Goal: Task Accomplishment & Management: Use online tool/utility

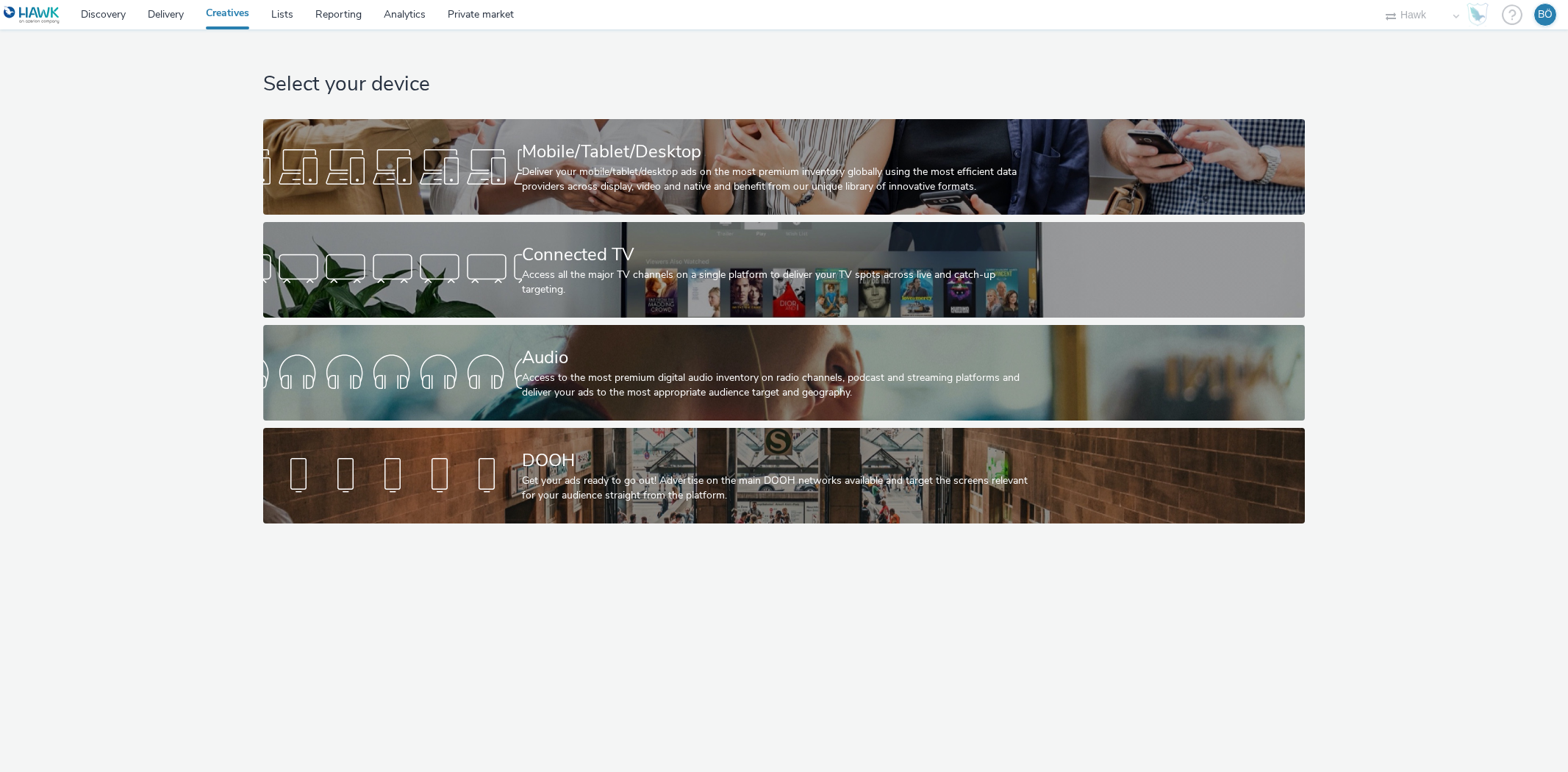
select select "11a7df10-284f-415c-b52a-427acf4c31ae"
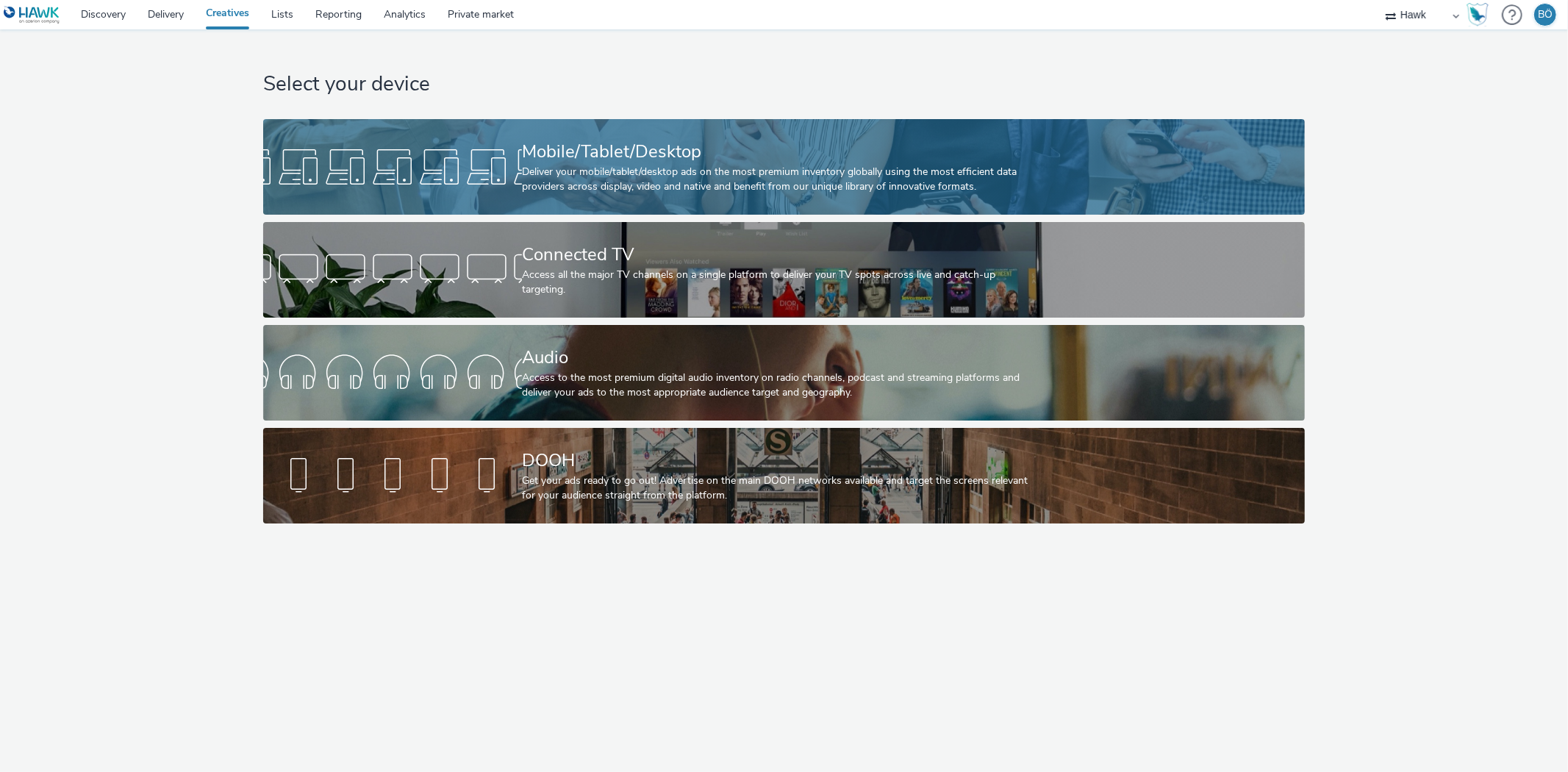
click at [601, 119] on div "Mobile/Tablet/Desktop Deliver your mobile/tablet/desktop ads on the most premiu…" at bounding box center [781, 167] width 518 height 96
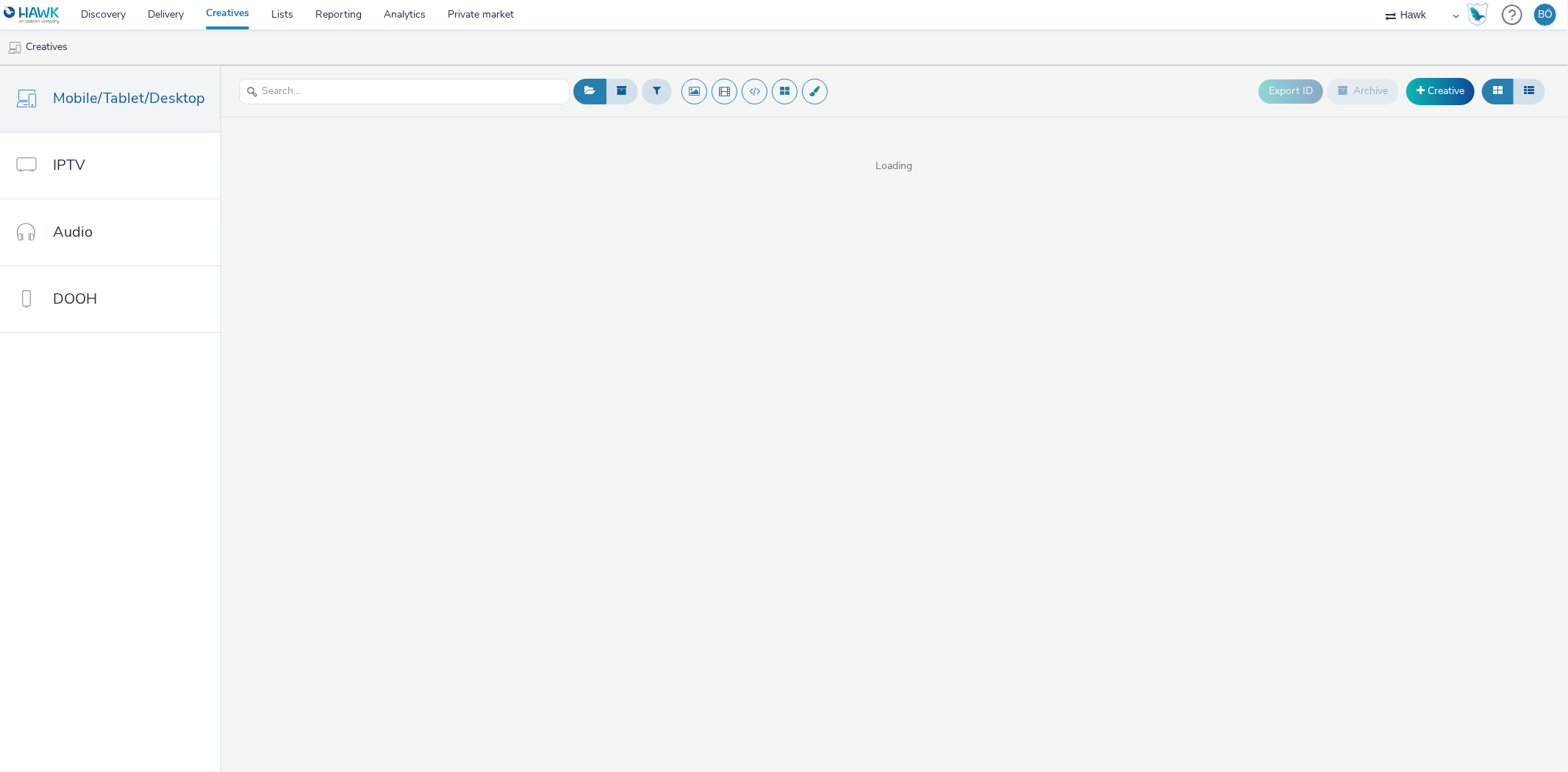
click at [597, 141] on div "Loading" at bounding box center [893, 145] width 1348 height 56
click at [1457, 84] on link "Creative" at bounding box center [1440, 90] width 69 height 26
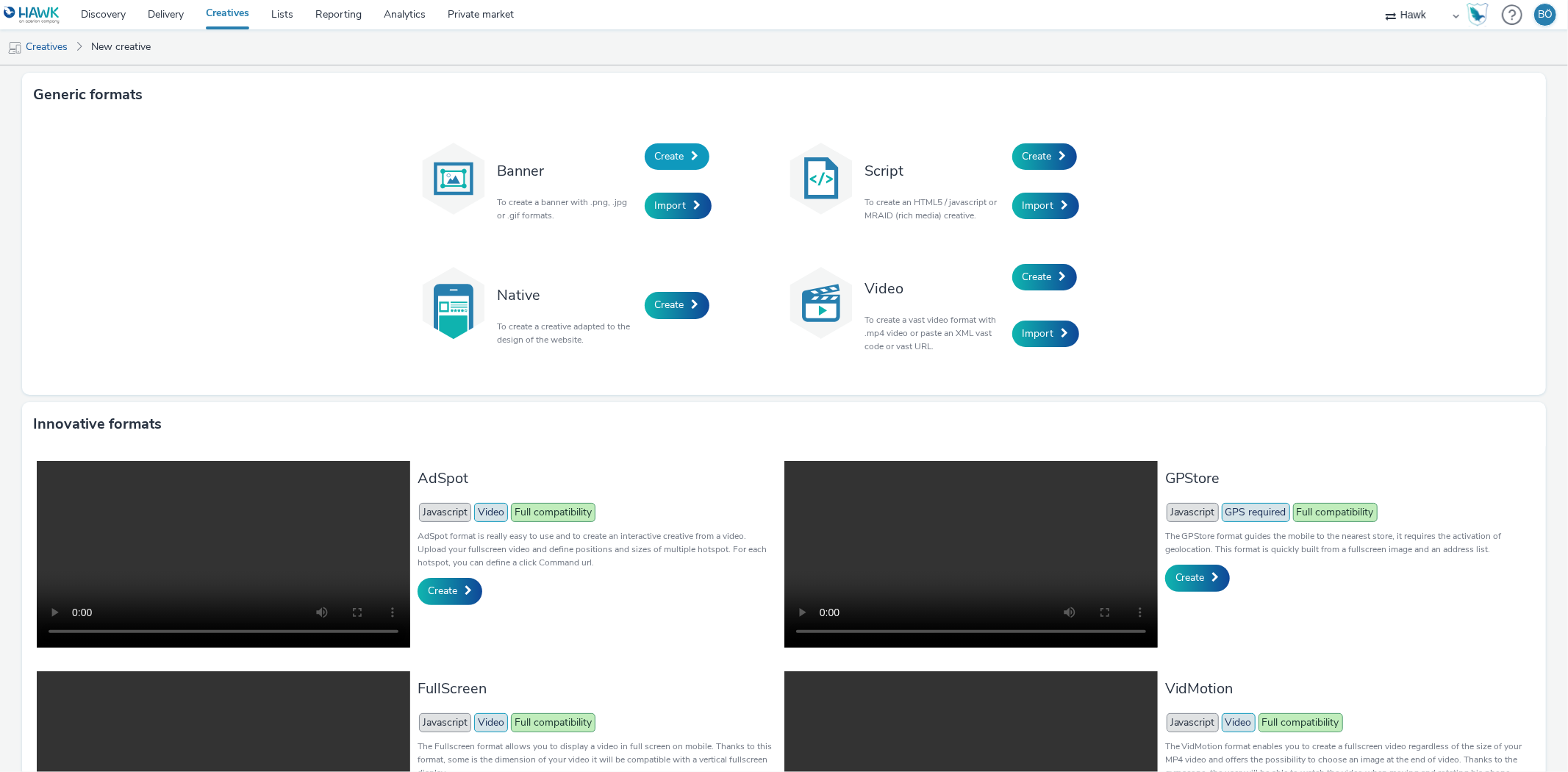
click at [659, 164] on link "Create" at bounding box center [677, 156] width 65 height 26
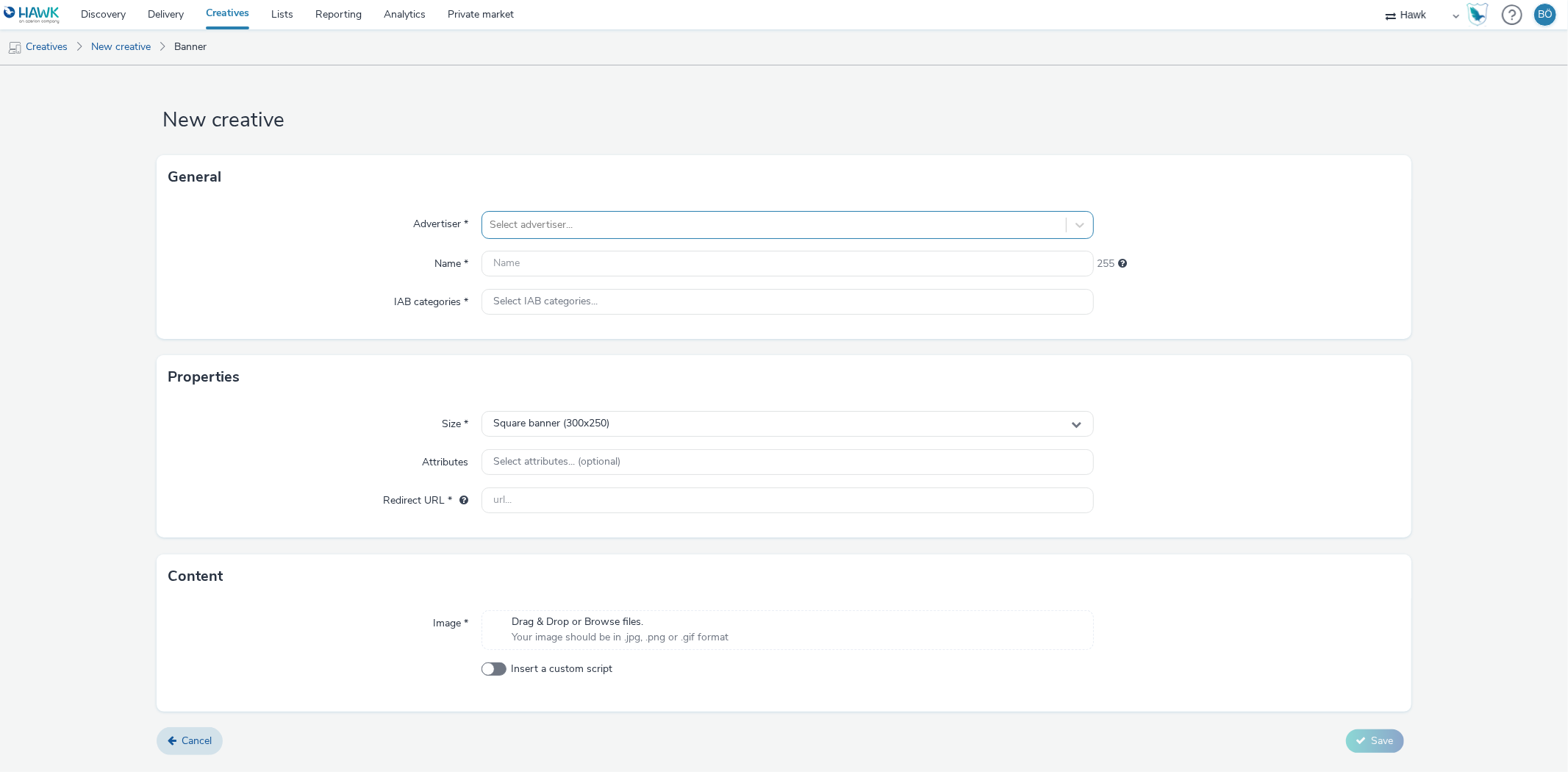
click at [580, 229] on div at bounding box center [773, 225] width 568 height 18
type input "bewon"
click at [598, 239] on div "BeWonder BeWonder (OLD)" at bounding box center [787, 291] width 612 height 105
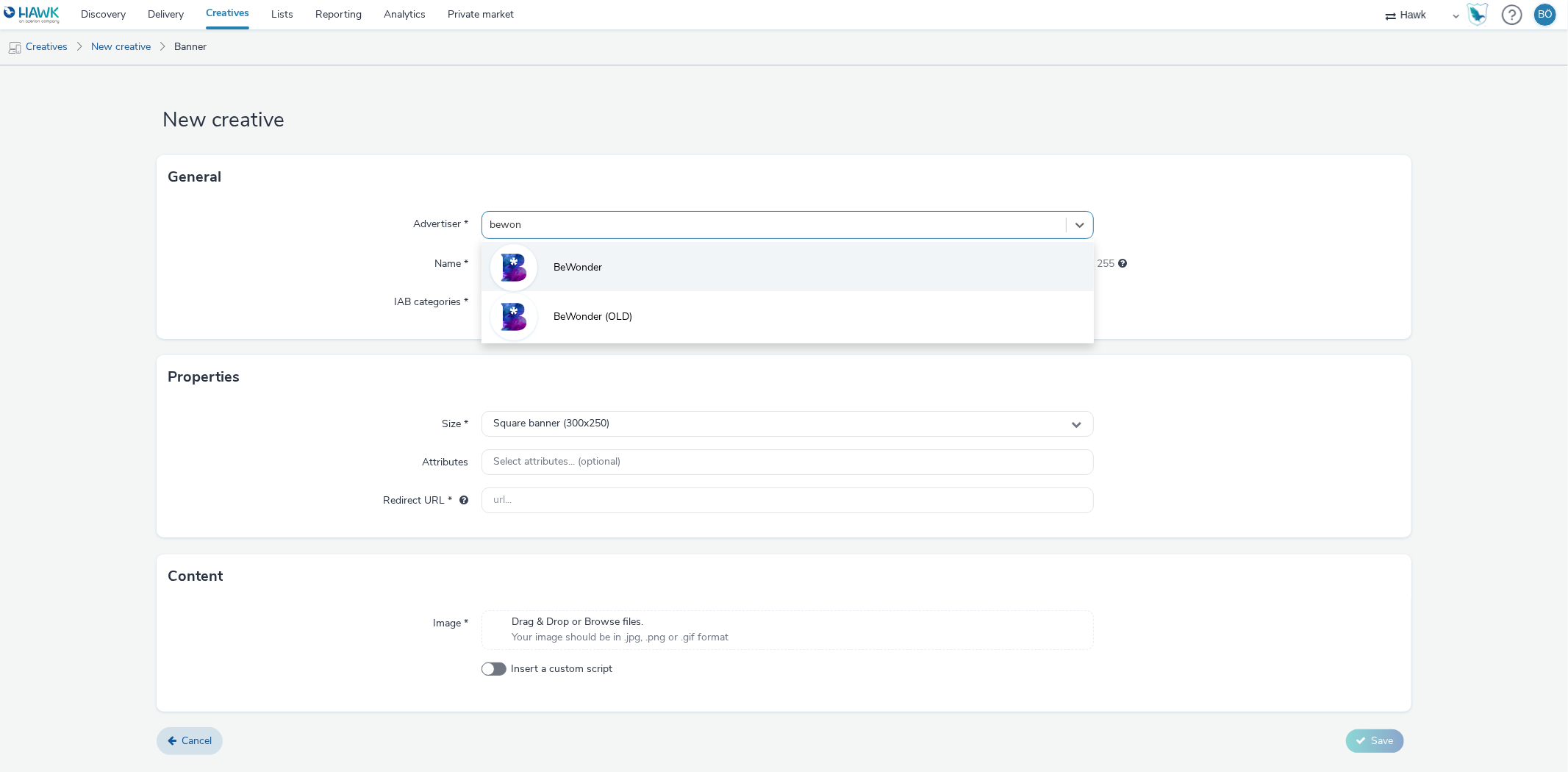
click at [598, 247] on li "BeWonder" at bounding box center [787, 267] width 612 height 49
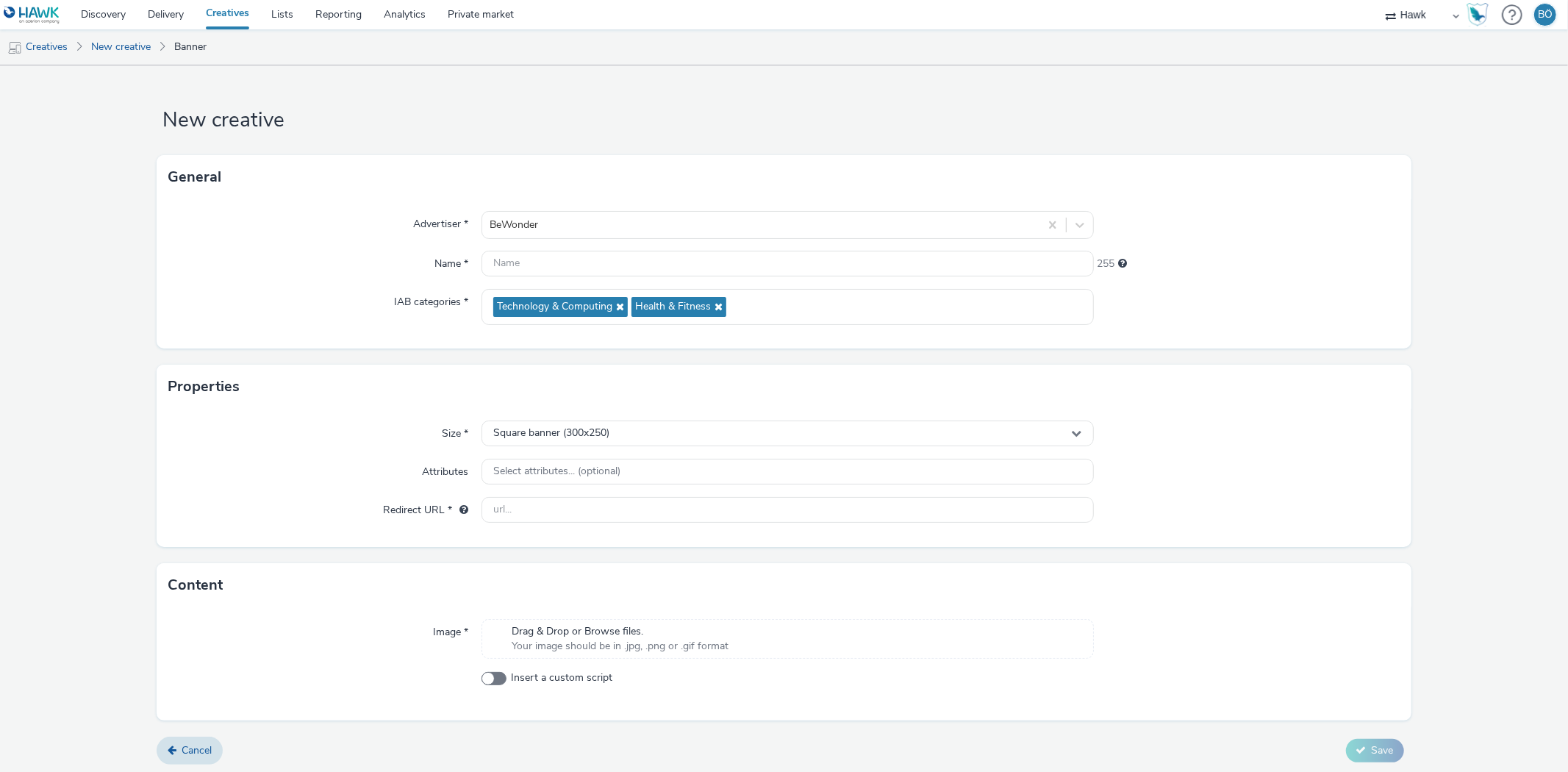
click at [113, 330] on form "New creative General Advertiser * BeWonder Name * 255 IAB categories * Technolo…" at bounding box center [784, 421] width 1568 height 710
click at [574, 235] on div "BeWonder" at bounding box center [760, 224] width 557 height 23
click at [234, 335] on div "Advertiser * BeWonder Name * 255 IAB categories * Technology & Computing Health…" at bounding box center [784, 274] width 1254 height 149
click at [606, 270] on input "text" at bounding box center [787, 264] width 612 height 25
paste input "B4182 WSTQ Student_HAWK_480 x 32"
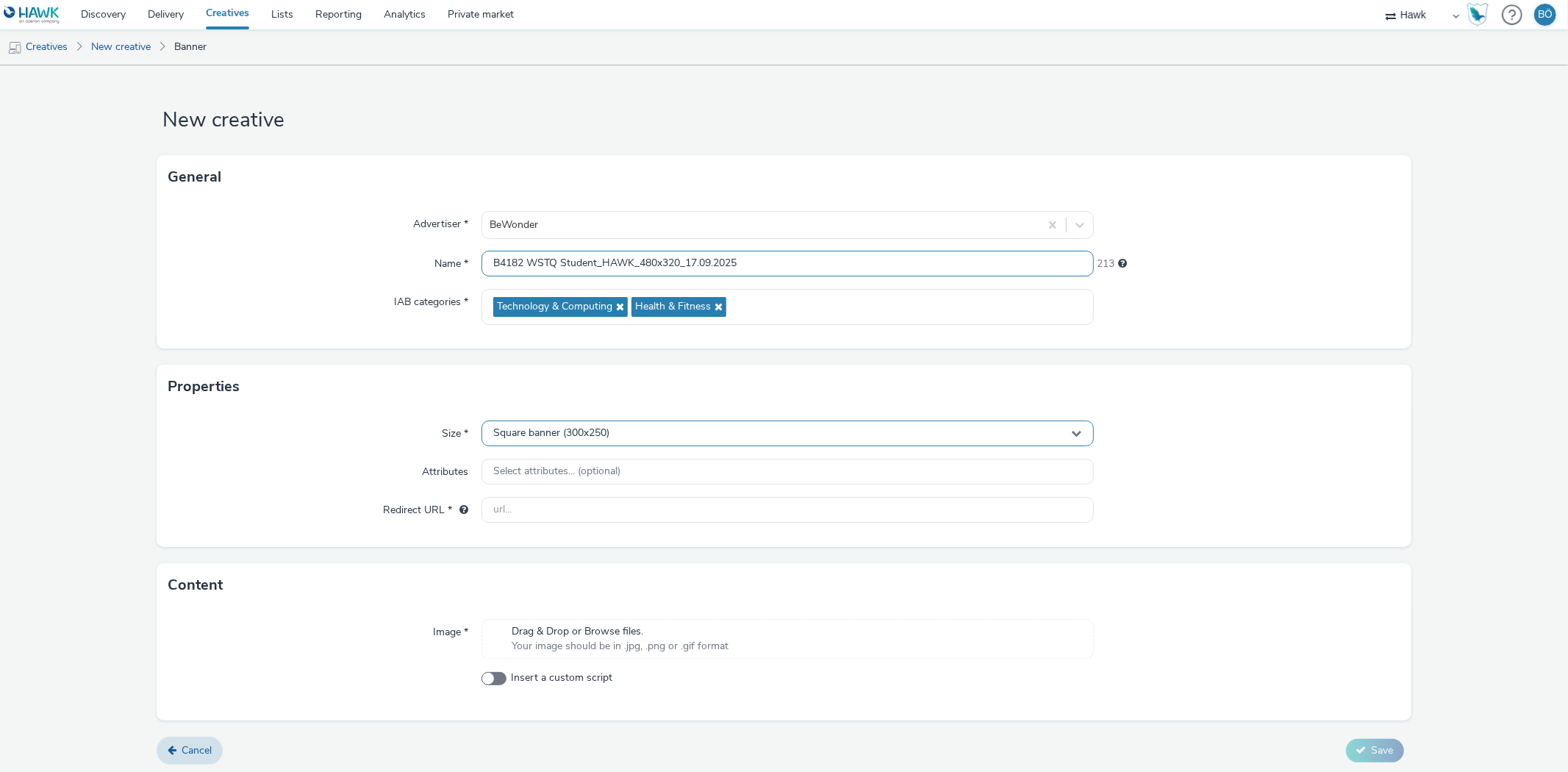
type input "B4182 WSTQ Student_HAWK_480x320_17.09.2025"
click at [618, 424] on div "Square banner (300x250)" at bounding box center [787, 433] width 612 height 25
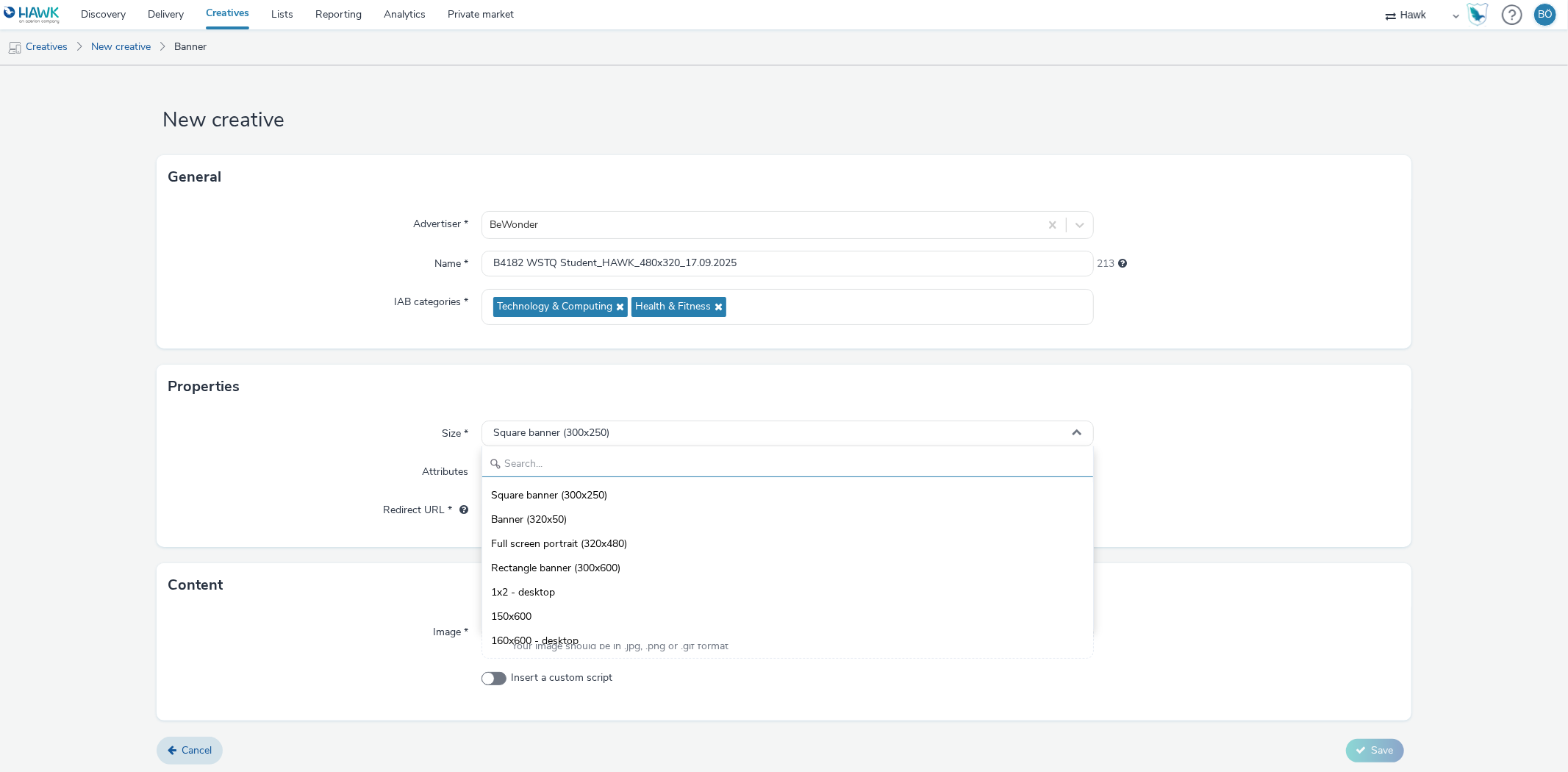
click at [576, 468] on input "text" at bounding box center [787, 464] width 610 height 25
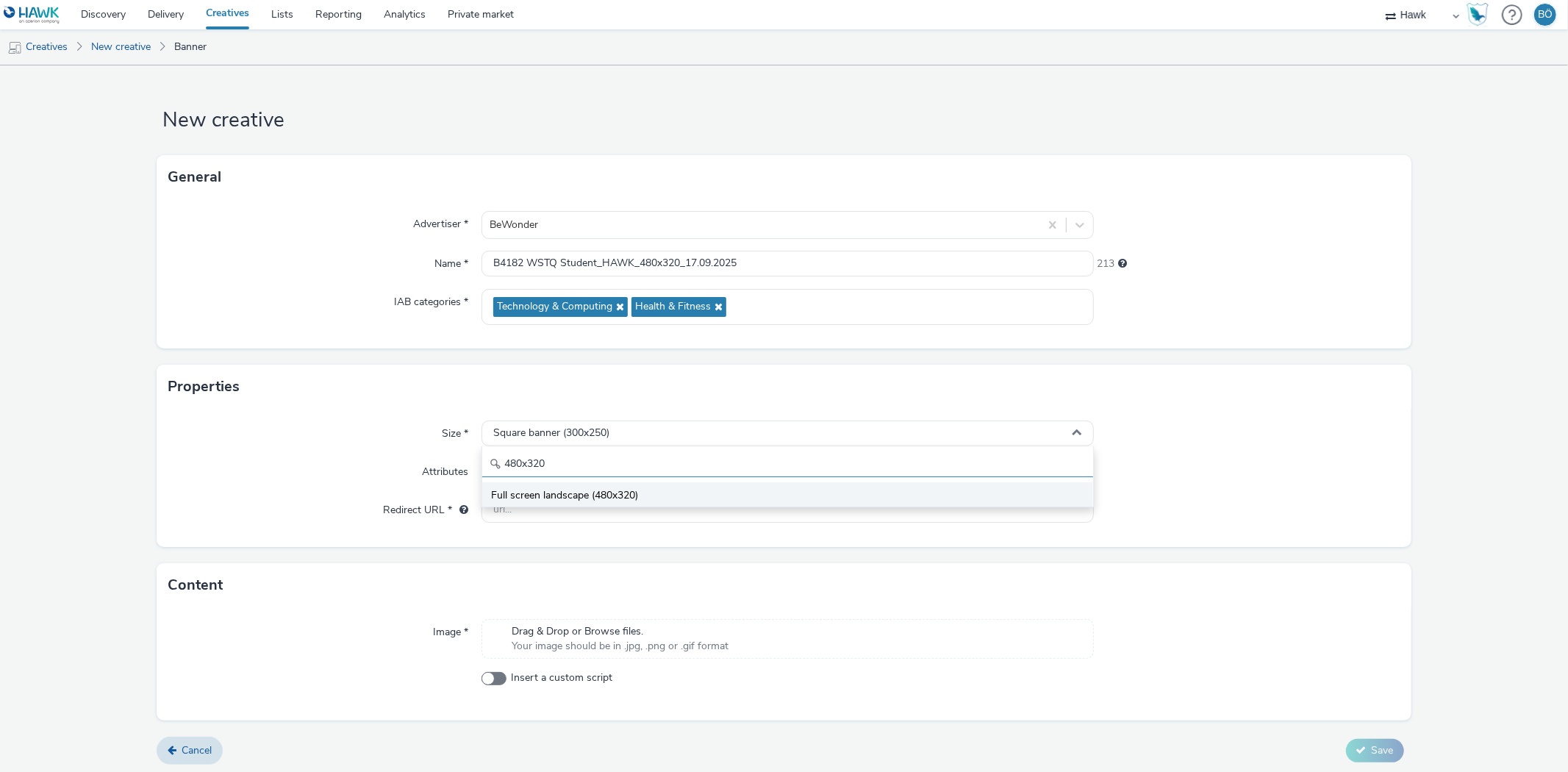
type input "480x320"
click at [579, 492] on span "Full screen landscape (480x320)" at bounding box center [564, 495] width 147 height 15
click at [553, 513] on input "text" at bounding box center [787, 510] width 612 height 25
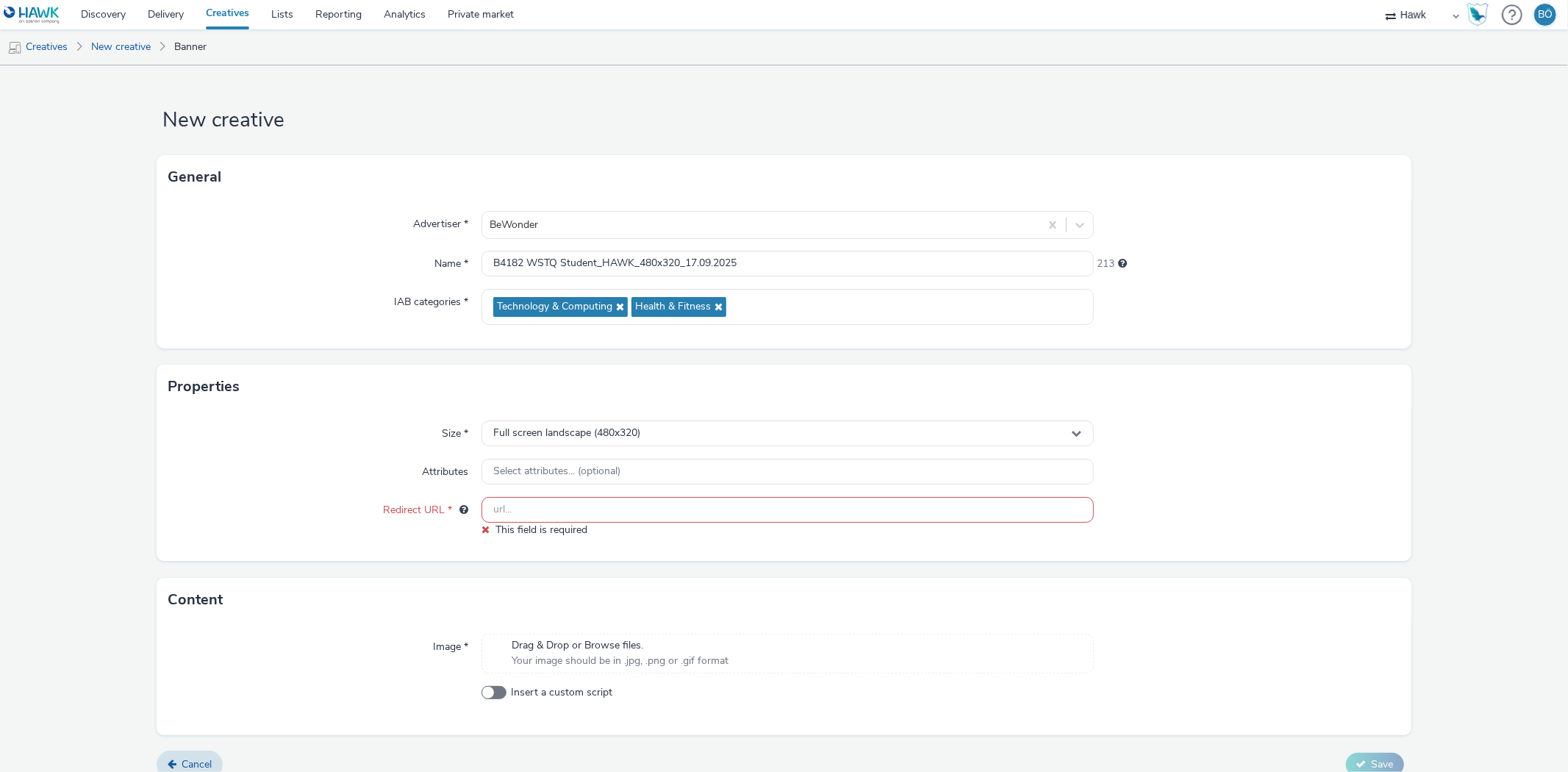
click at [522, 643] on div "Drag & Drop or Browse files. Your image should be in .jpg, .png or .gif format" at bounding box center [620, 653] width 232 height 30
click at [616, 521] on input "text" at bounding box center [787, 510] width 612 height 25
paste input "http://www.bewonder.co.uk"
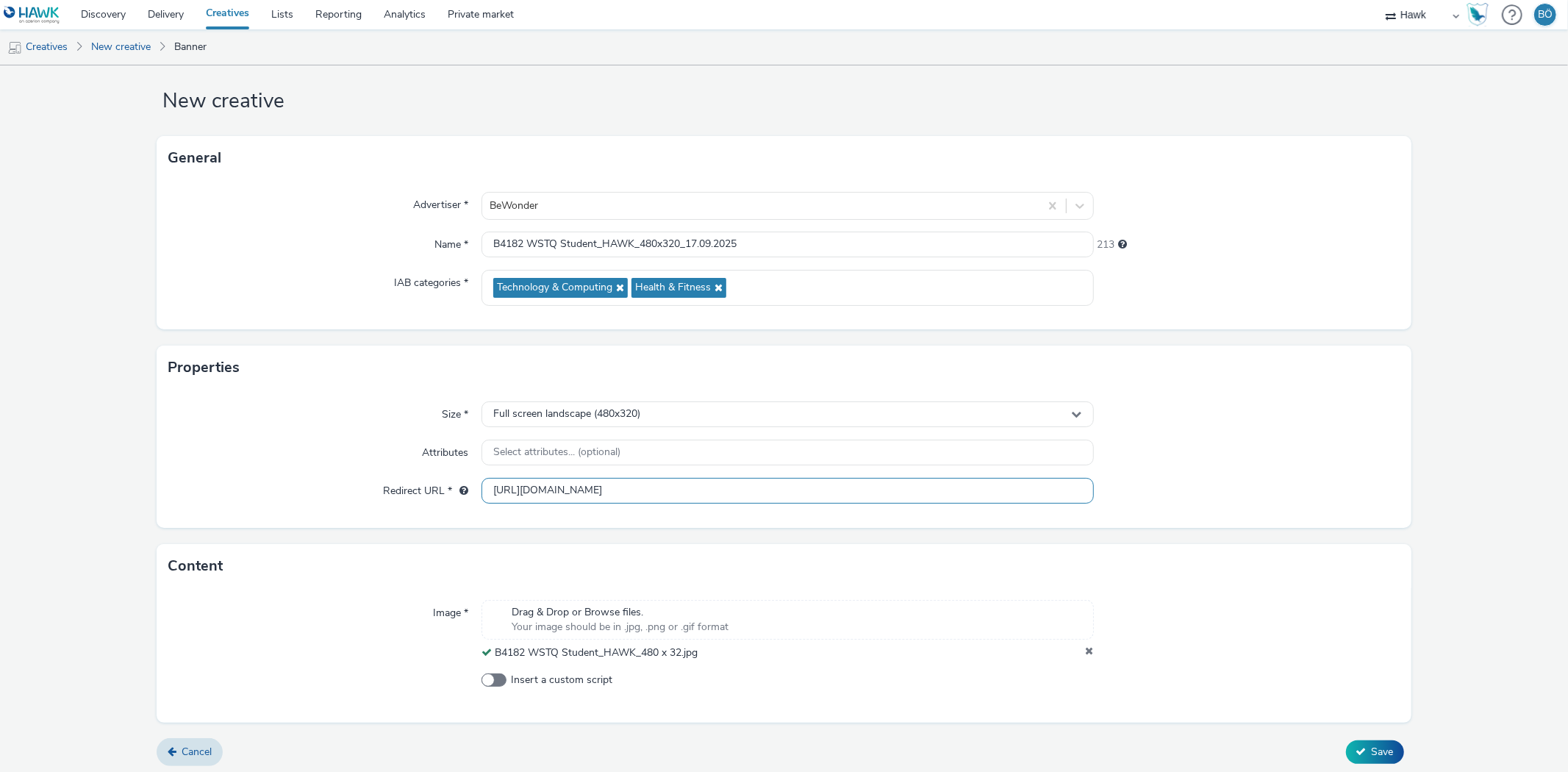
scroll to position [24, 0]
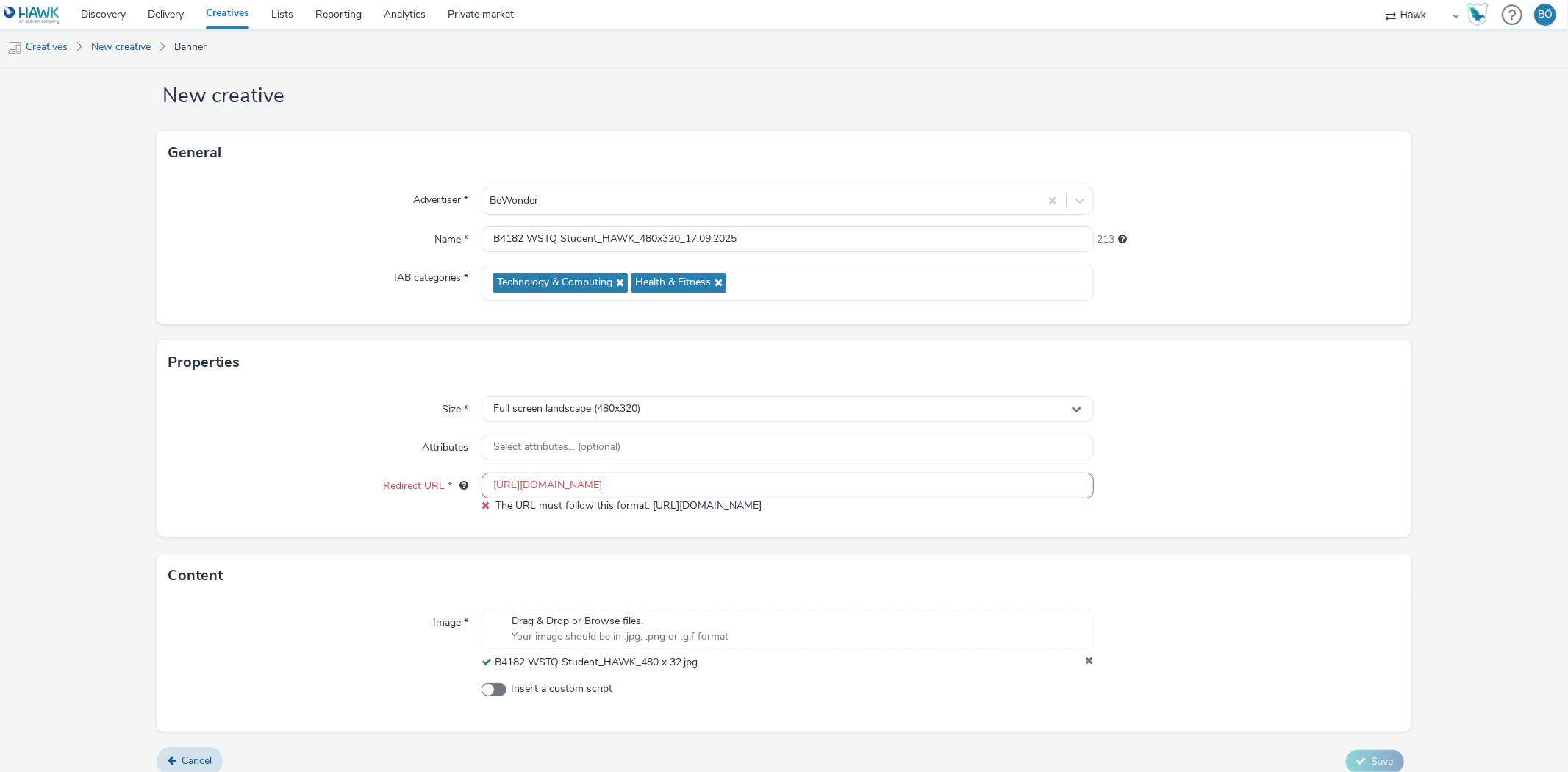
click at [1379, 733] on form "New creative General Advertiser * BeWonder Name * B4182 WSTQ Student_HAWK_480x3…" at bounding box center [784, 414] width 1568 height 746
click at [500, 476] on input "http://www.bewonder.co.uk" at bounding box center [787, 486] width 612 height 25
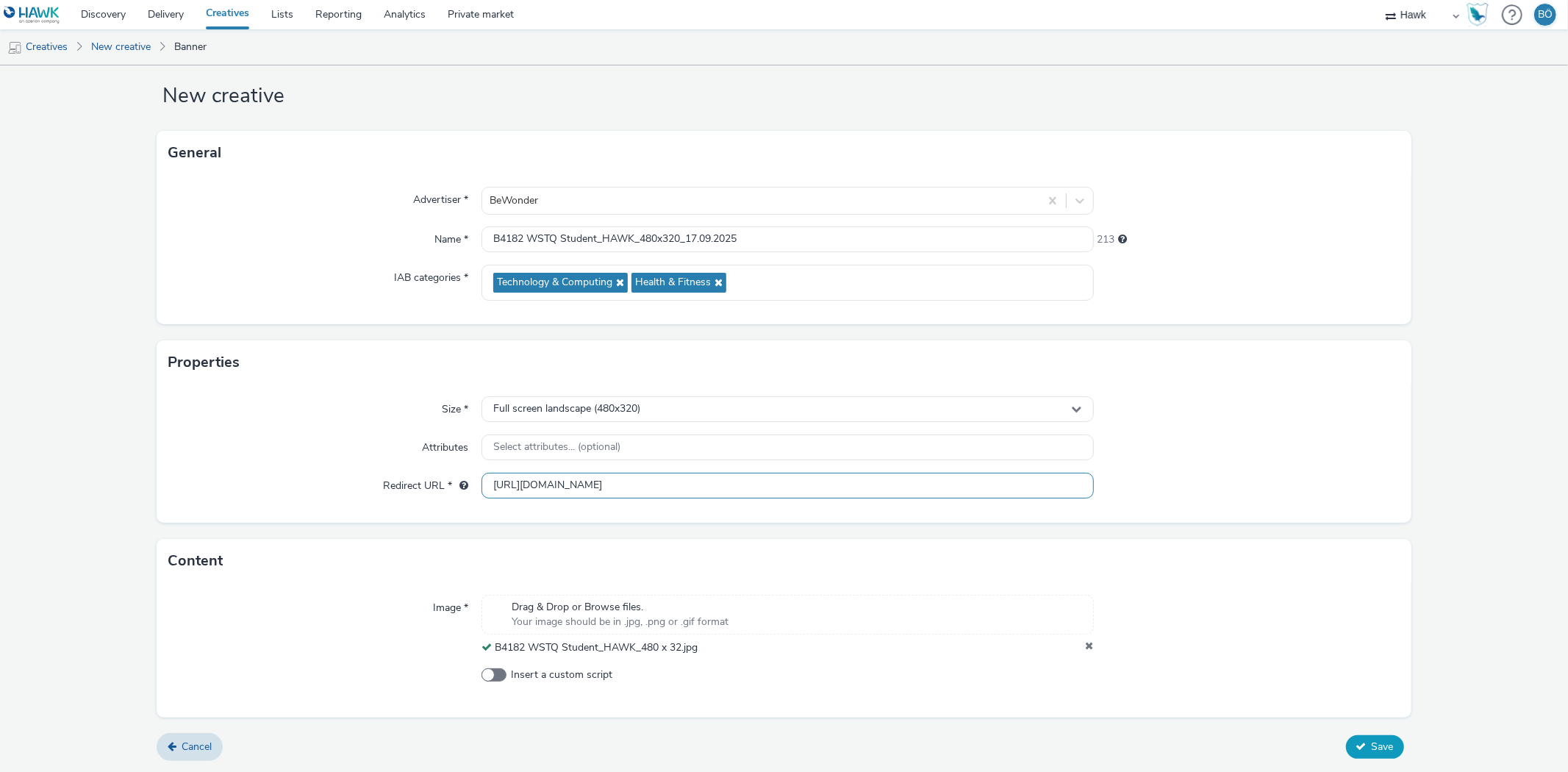
type input "http://www.bewonder.co.uk"
click at [1357, 748] on button "Save" at bounding box center [1375, 747] width 58 height 23
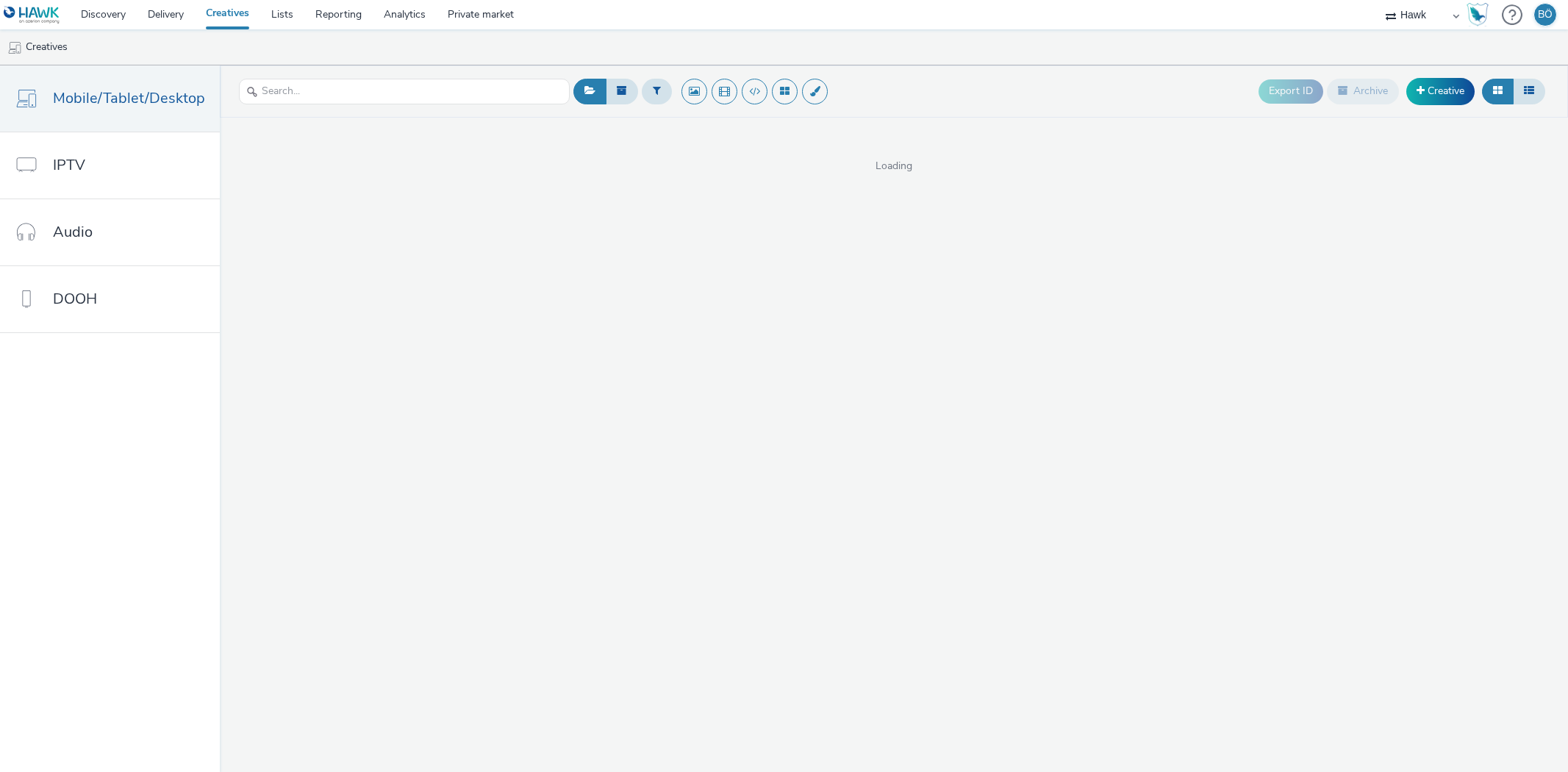
select select "11a7df10-284f-415c-b52a-427acf4c31ae"
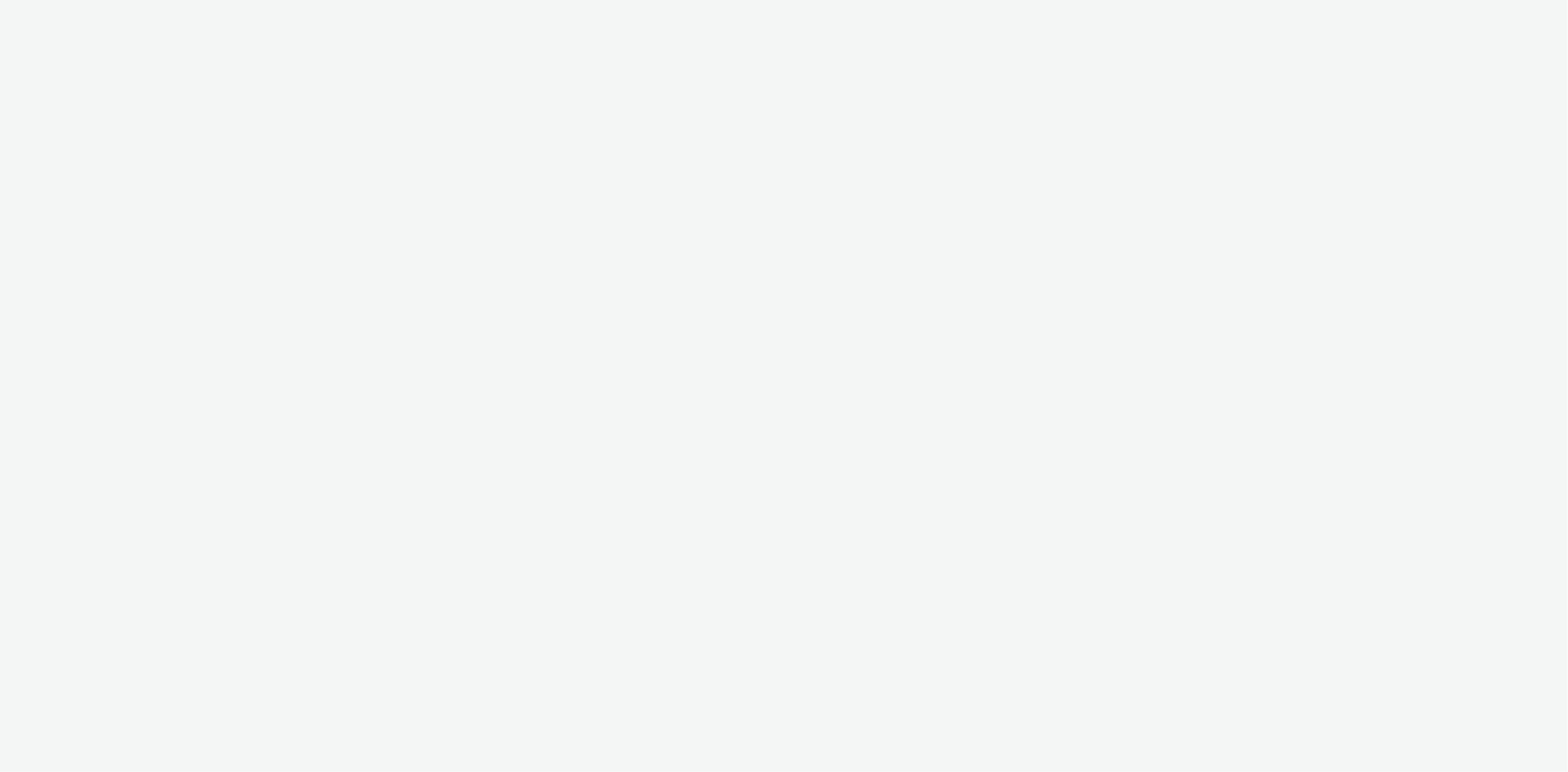
select select "11a7df10-284f-415c-b52a-427acf4c31ae"
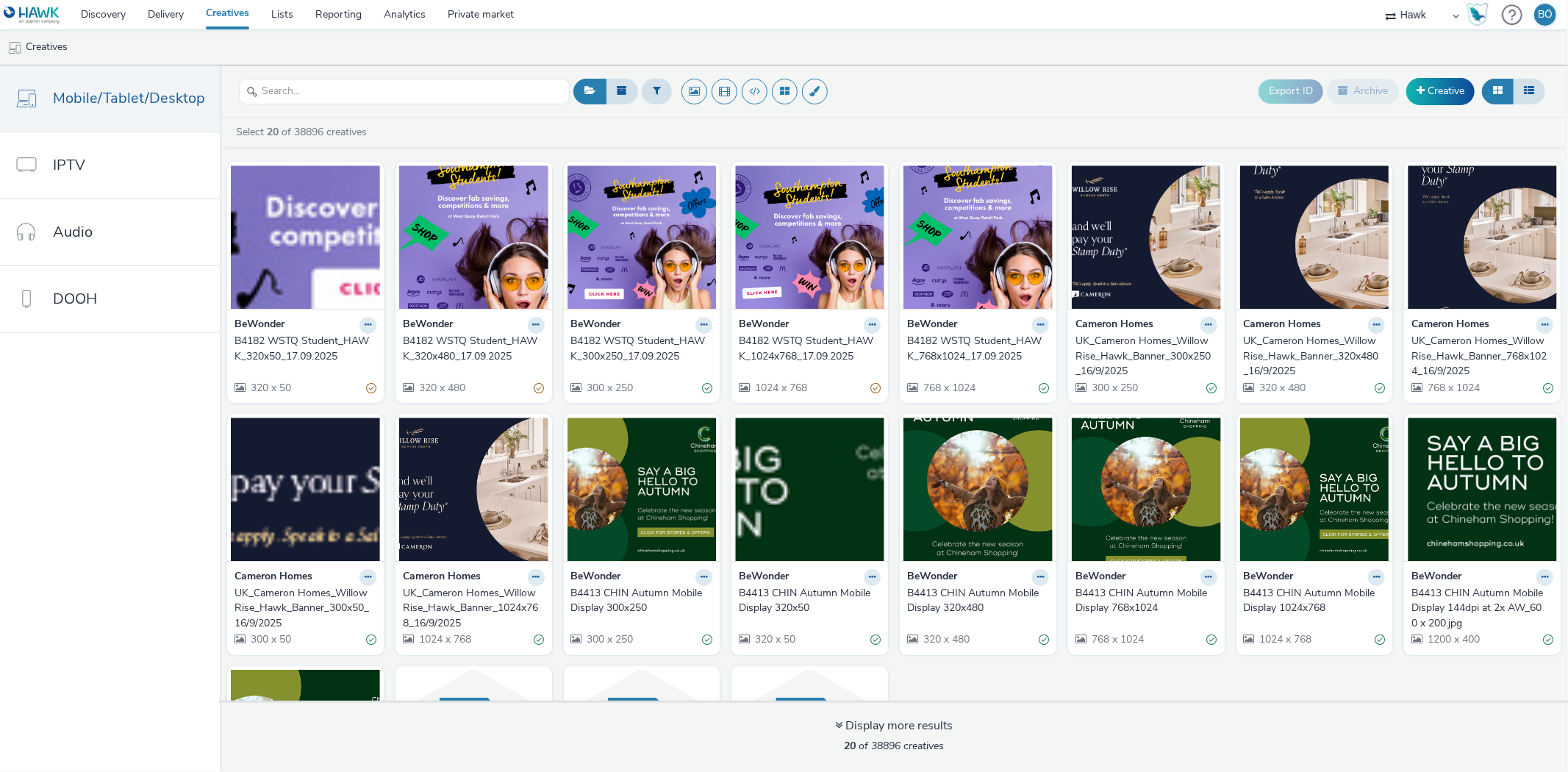
click at [692, 350] on div "B4182 WSTQ Student_HAWK_300x250_17.09.2025" at bounding box center [639, 349] width 136 height 30
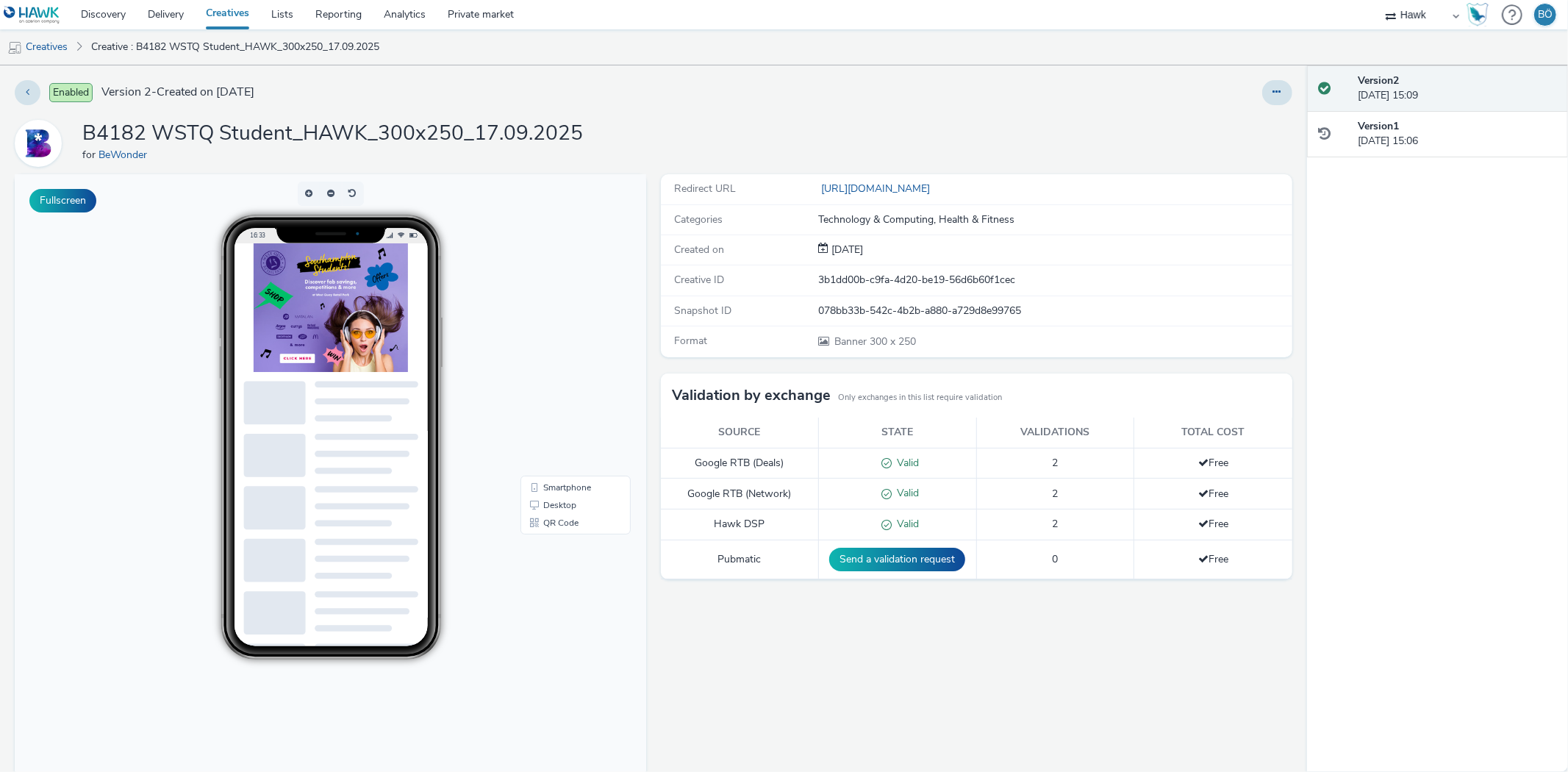
drag, startPoint x: 964, startPoint y: 194, endPoint x: 777, endPoint y: 193, distance: 187.0
click at [777, 193] on div "Redirect URL http://www.bewonder.co.uk" at bounding box center [976, 189] width 631 height 30
copy div "[URL][DOMAIN_NAME]"
